Goal: Information Seeking & Learning: Learn about a topic

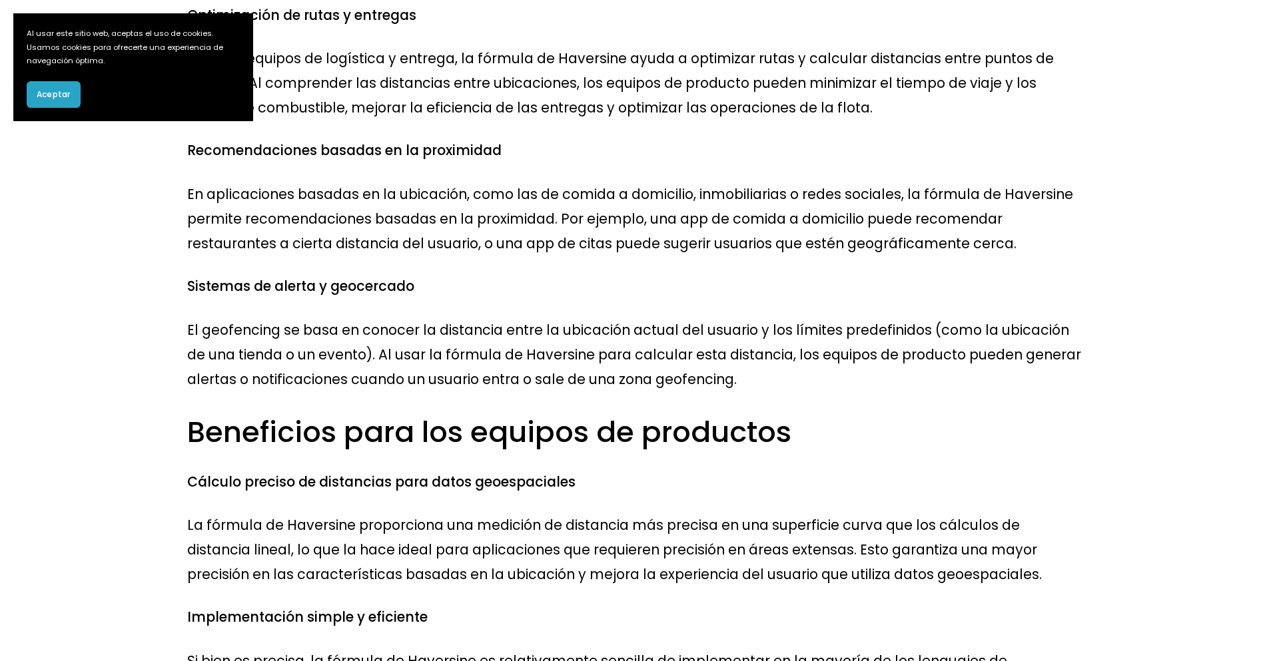
scroll to position [1243, 0]
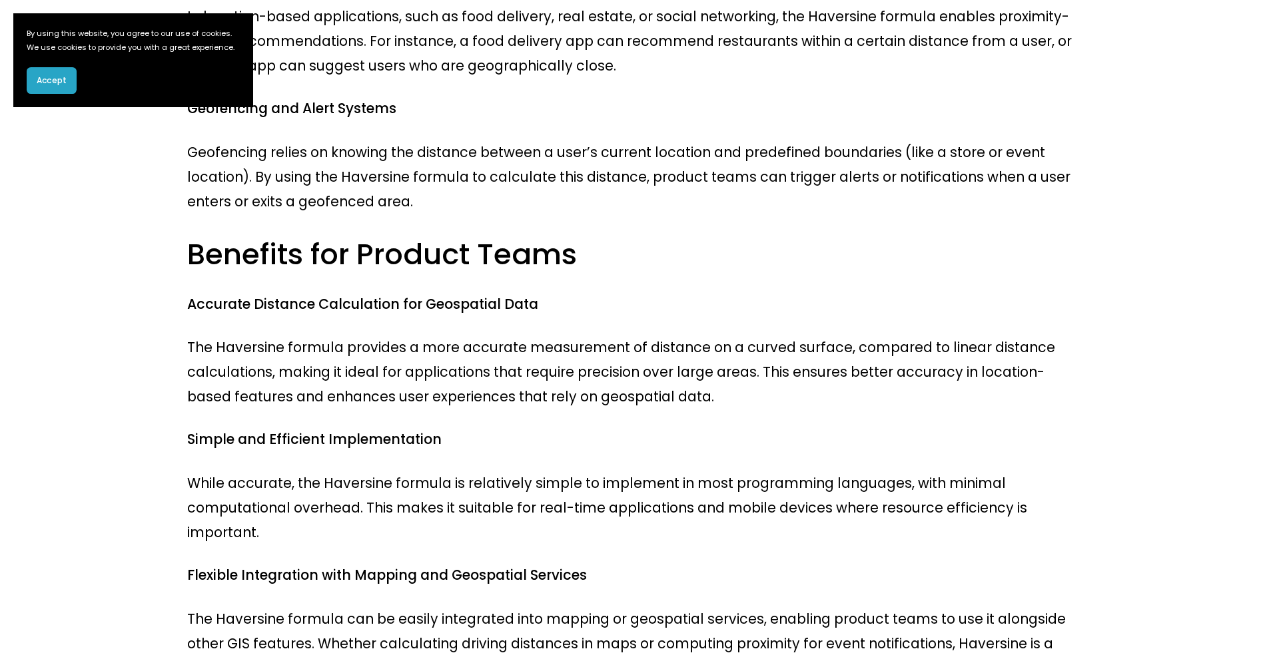
click at [59, 87] on span "Accept" at bounding box center [52, 81] width 30 height 12
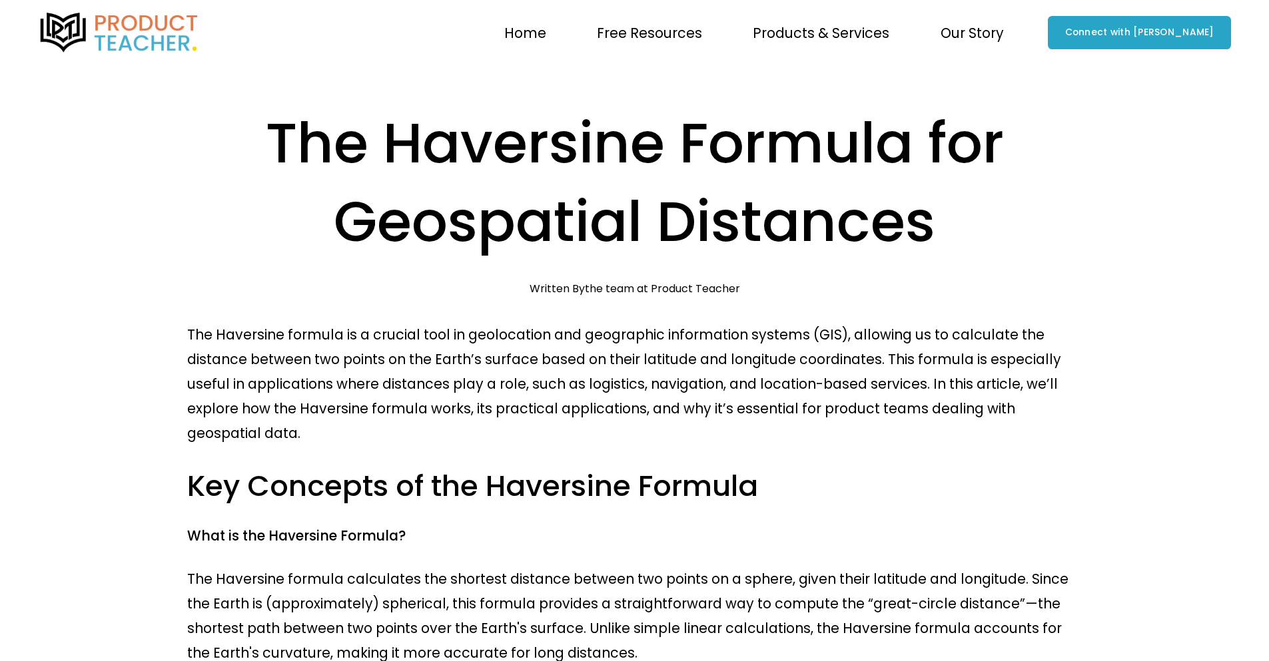
scroll to position [178, 0]
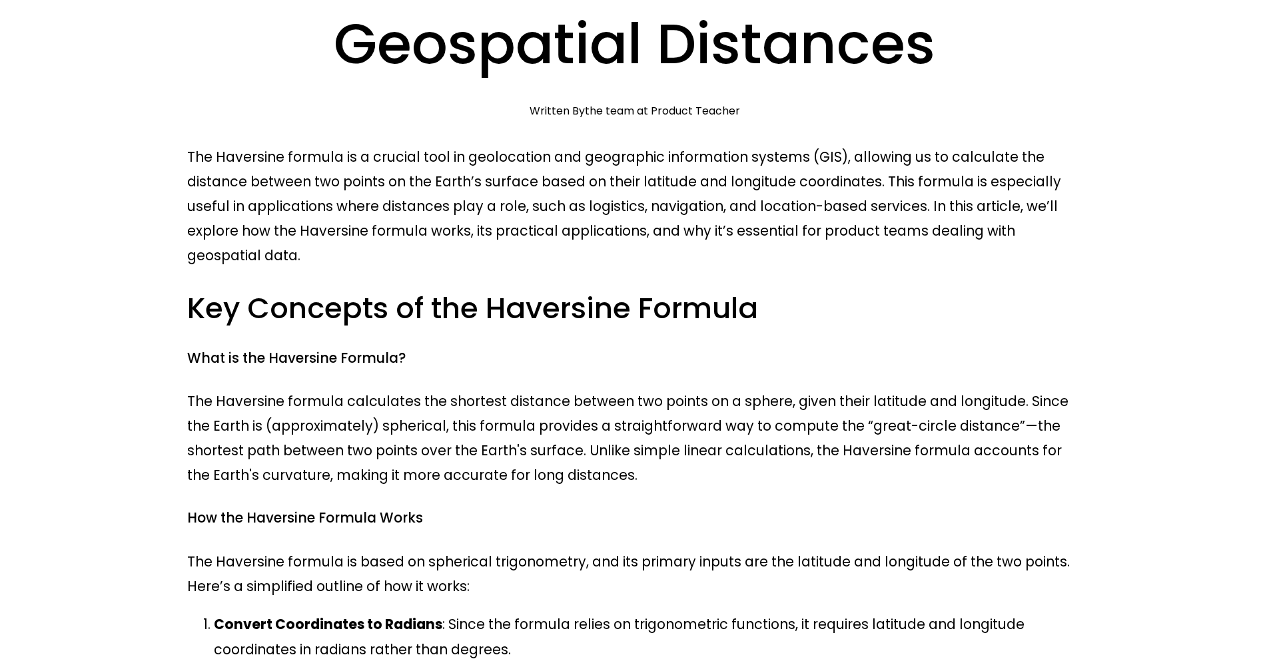
click at [459, 289] on h3 "Key Concepts of the Haversine Formula" at bounding box center [634, 308] width 894 height 39
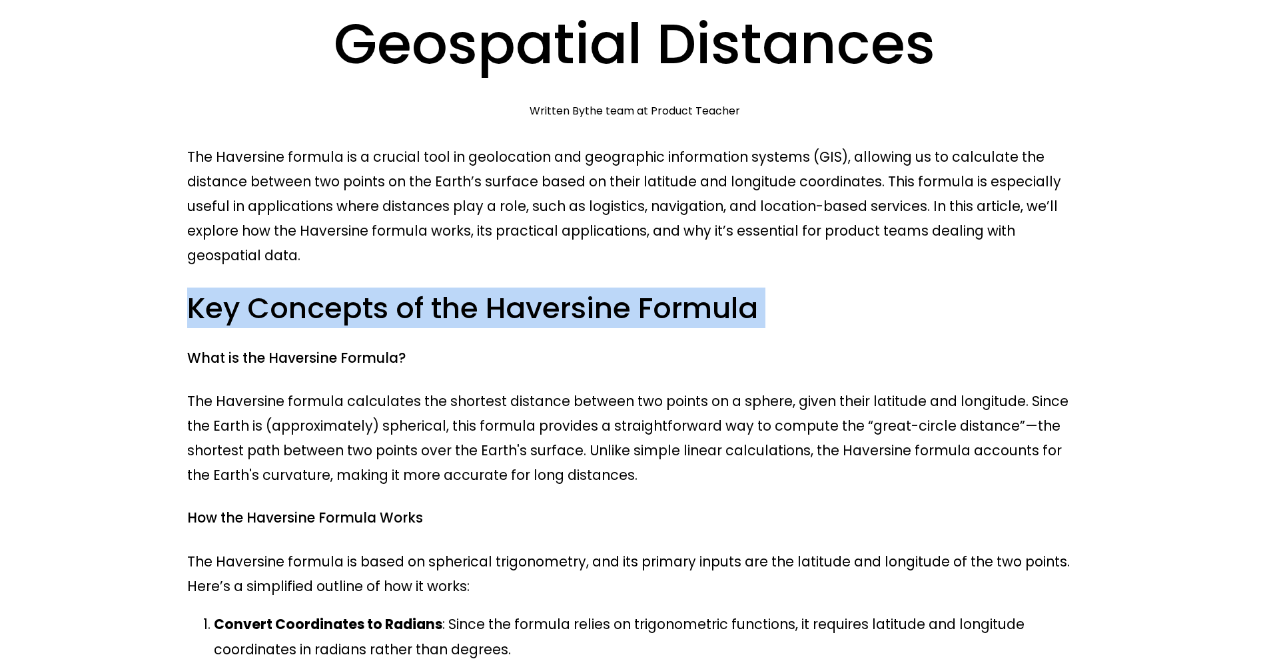
click at [459, 289] on h3 "Key Concepts of the Haversine Formula" at bounding box center [634, 308] width 894 height 39
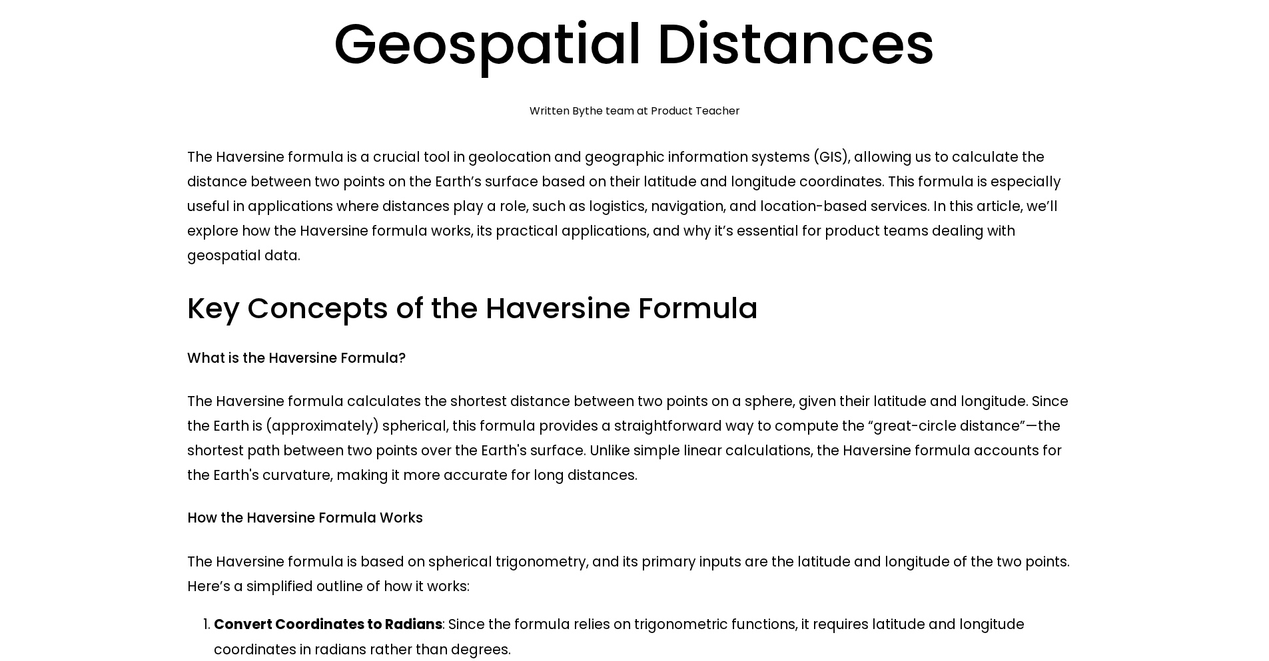
click at [196, 349] on h4 "What is the Haversine Formula?" at bounding box center [634, 358] width 894 height 19
drag, startPoint x: 185, startPoint y: 277, endPoint x: 352, endPoint y: 274, distance: 166.5
